Goal: Task Accomplishment & Management: Manage account settings

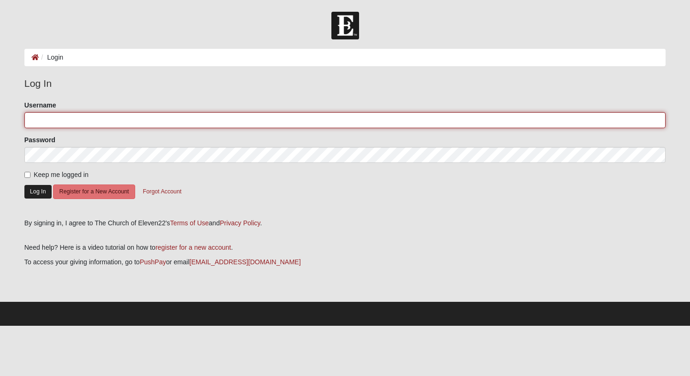
type input "Night_Jayhawk"
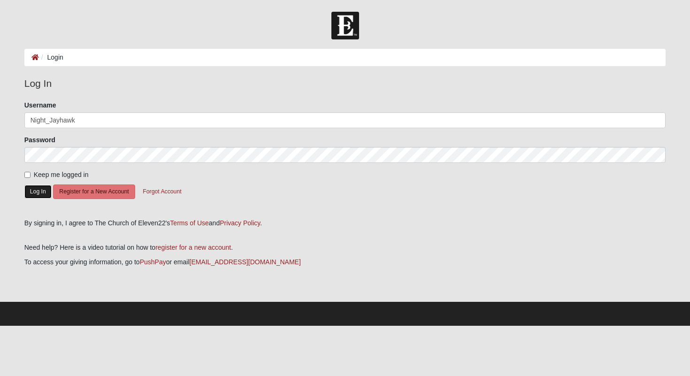
click at [33, 192] on button "Log In" at bounding box center [37, 192] width 27 height 14
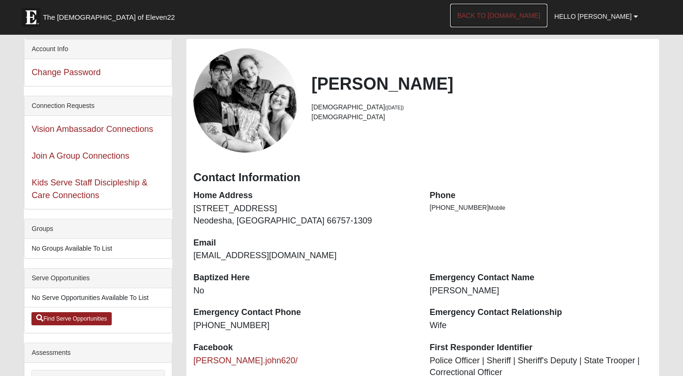
click at [535, 19] on link "Back to [DOMAIN_NAME]" at bounding box center [498, 15] width 97 height 23
click at [538, 14] on link "Back to [DOMAIN_NAME]" at bounding box center [498, 15] width 97 height 23
